Goal: Information Seeking & Learning: Learn about a topic

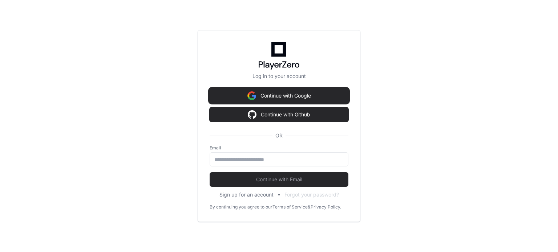
click at [256, 97] on button "Continue with Google" at bounding box center [279, 96] width 139 height 15
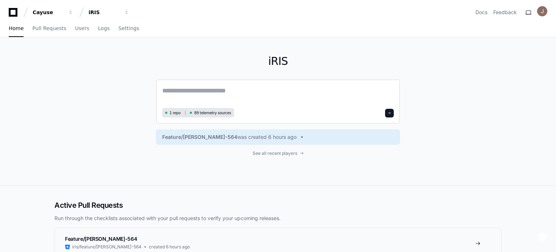
click at [212, 94] on textarea at bounding box center [278, 96] width 232 height 20
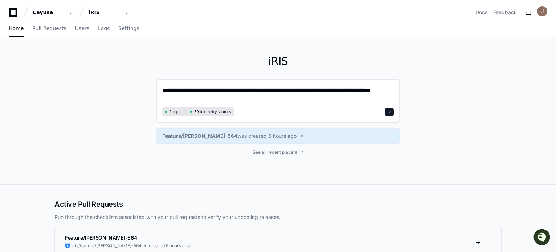
paste textarea "**********"
type textarea "**********"
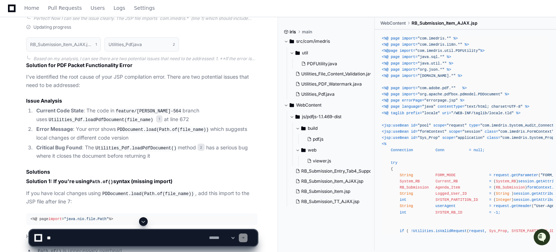
scroll to position [1256, 0]
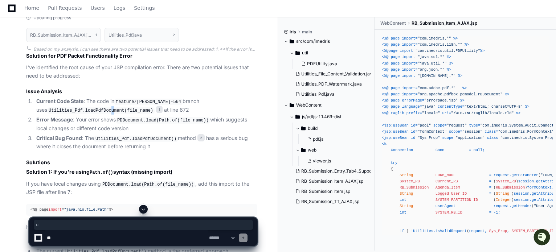
click at [96, 109] on code "Utilities_Pdf.loadPdfDocument(file_name)" at bounding box center [101, 111] width 108 height 7
copy code "loadPdfDocument"
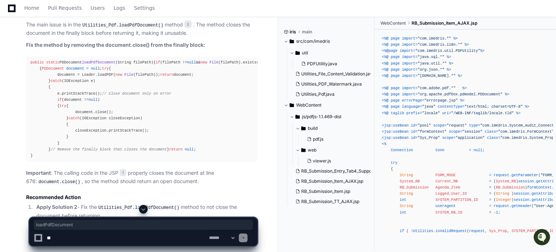
scroll to position [1509, 0]
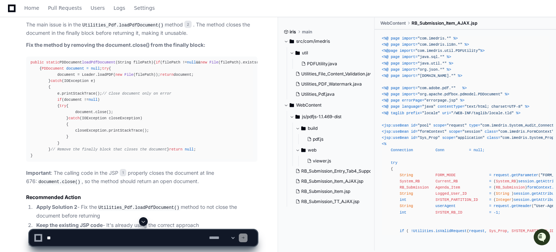
click at [95, 60] on span "loadPdfDocument" at bounding box center [98, 62] width 33 height 4
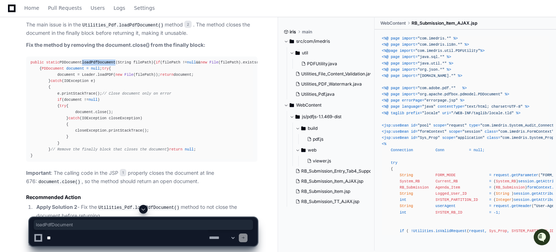
click at [95, 60] on span "loadPdfDocument" at bounding box center [98, 62] width 33 height 4
copy span "loadPdfDocument"
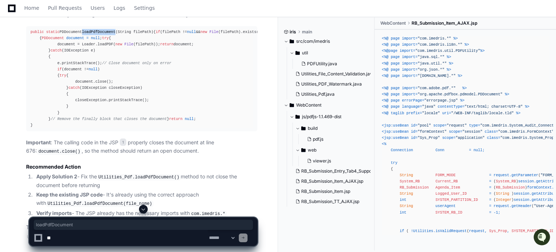
scroll to position [1537, 0]
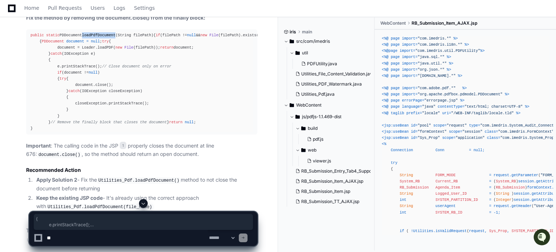
drag, startPoint x: 47, startPoint y: 93, endPoint x: 57, endPoint y: 179, distance: 85.9
click at [57, 132] on div "public static PDDocument loadPdfDocument (String filePath) { if (filePath != nu…" at bounding box center [142, 82] width 223 height 100
copy div "{ e.printStackTrace(); // Close document only on error if (document != null ) {…"
